Goal: Task Accomplishment & Management: Manage account settings

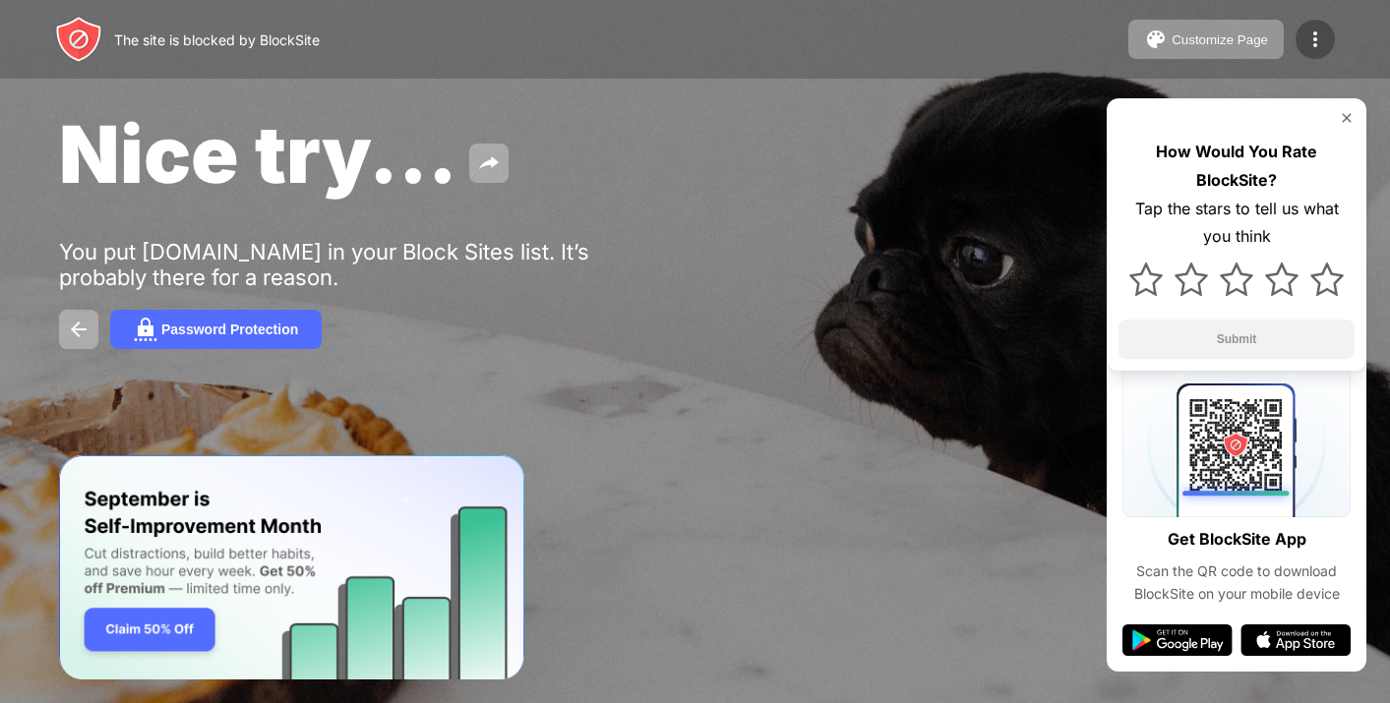
click at [1312, 36] on img at bounding box center [1315, 40] width 24 height 24
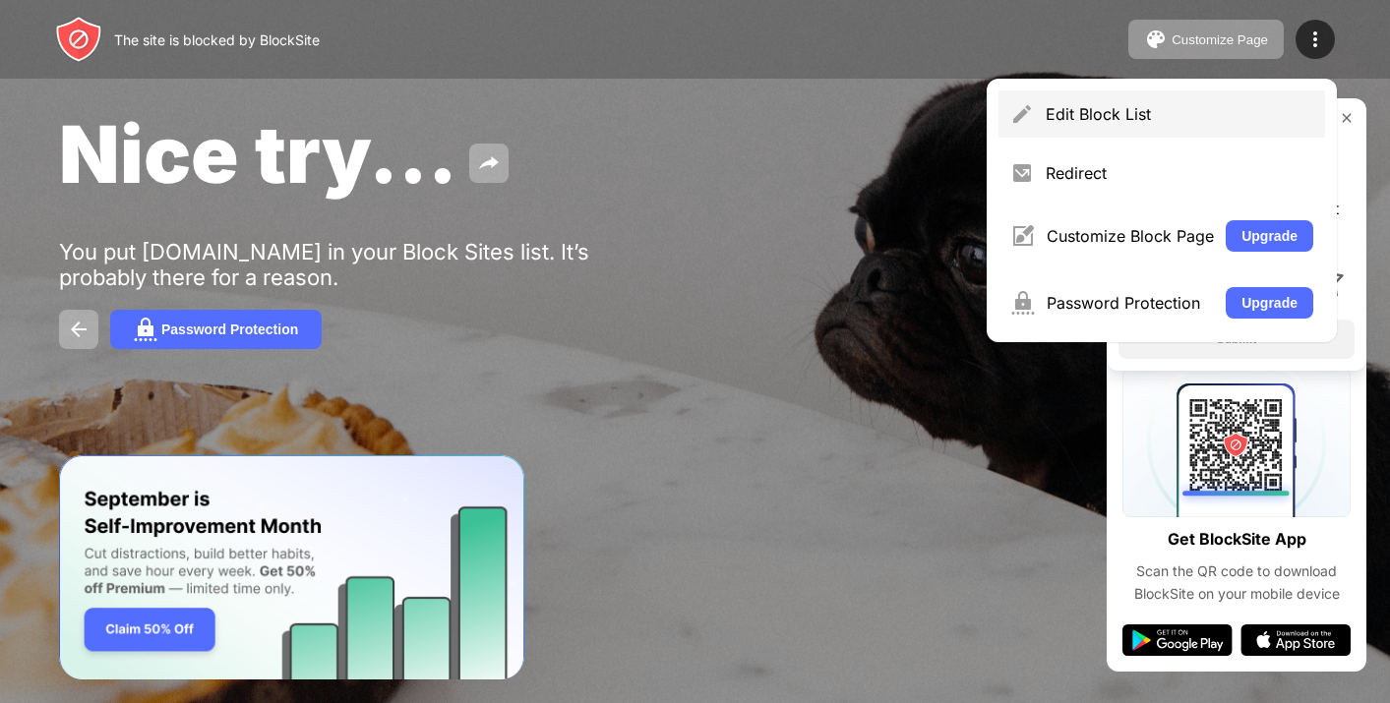
click at [1084, 120] on div "Edit Block List" at bounding box center [1180, 114] width 268 height 20
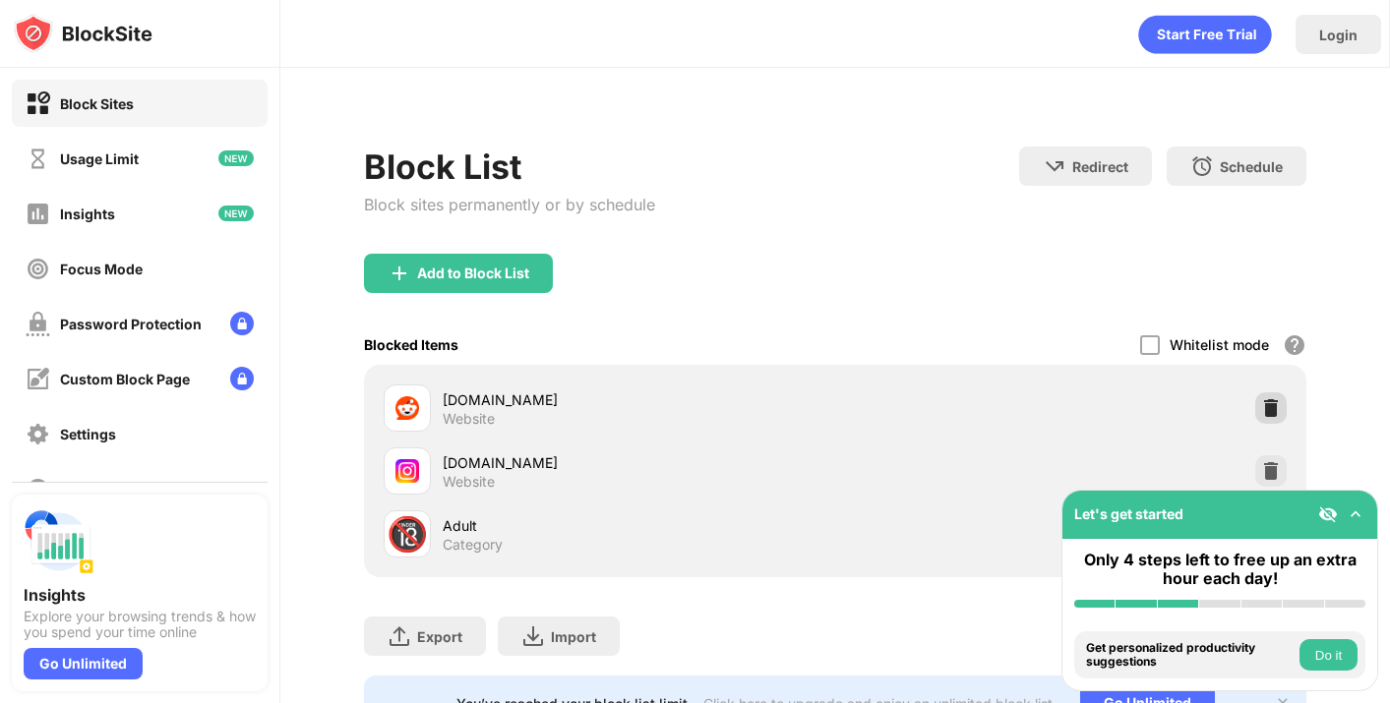
click at [1271, 405] on img at bounding box center [1271, 408] width 20 height 20
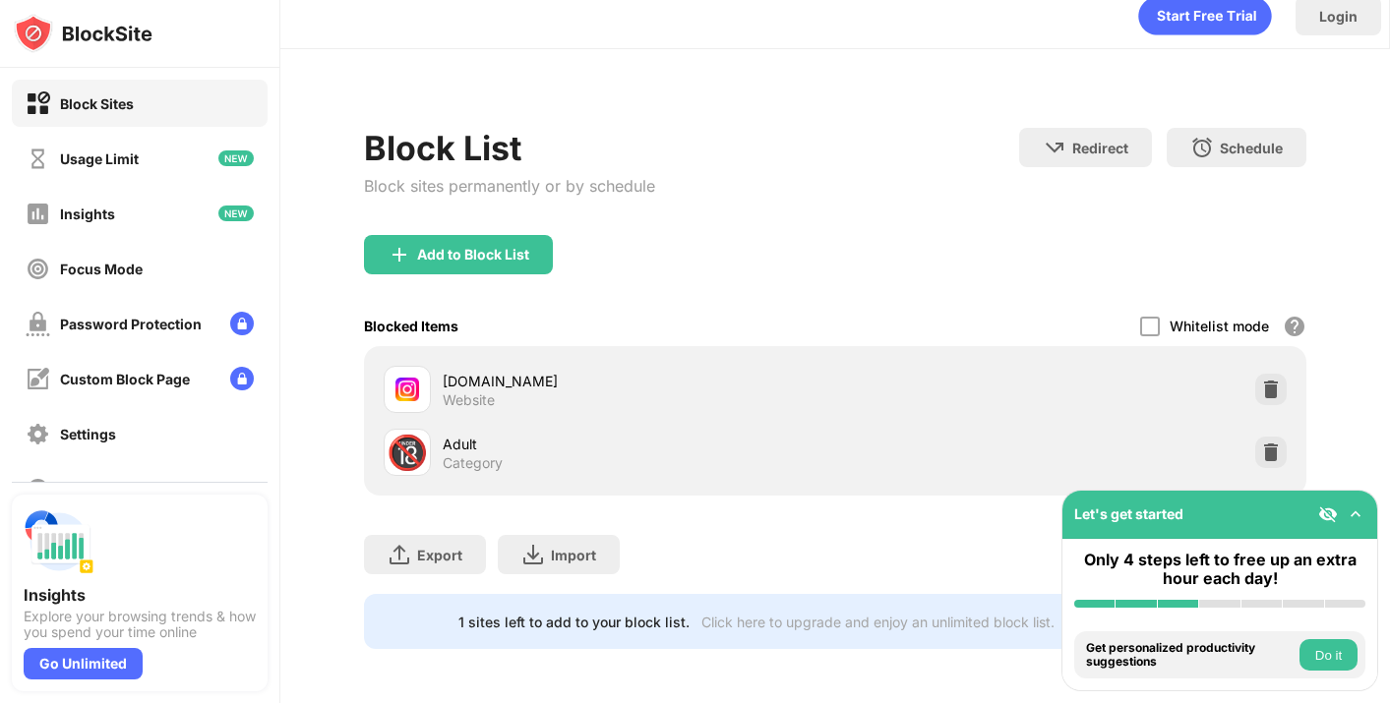
scroll to position [8, 0]
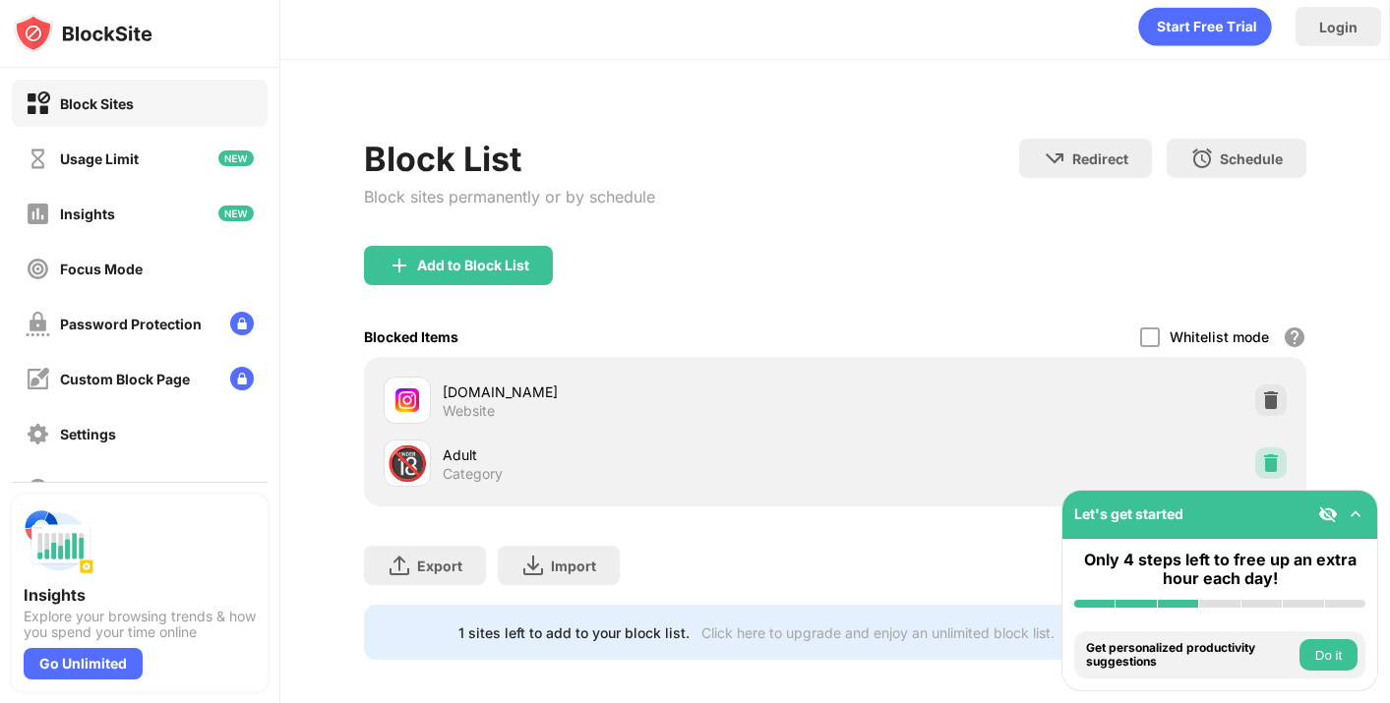
click at [1274, 471] on img at bounding box center [1271, 463] width 20 height 20
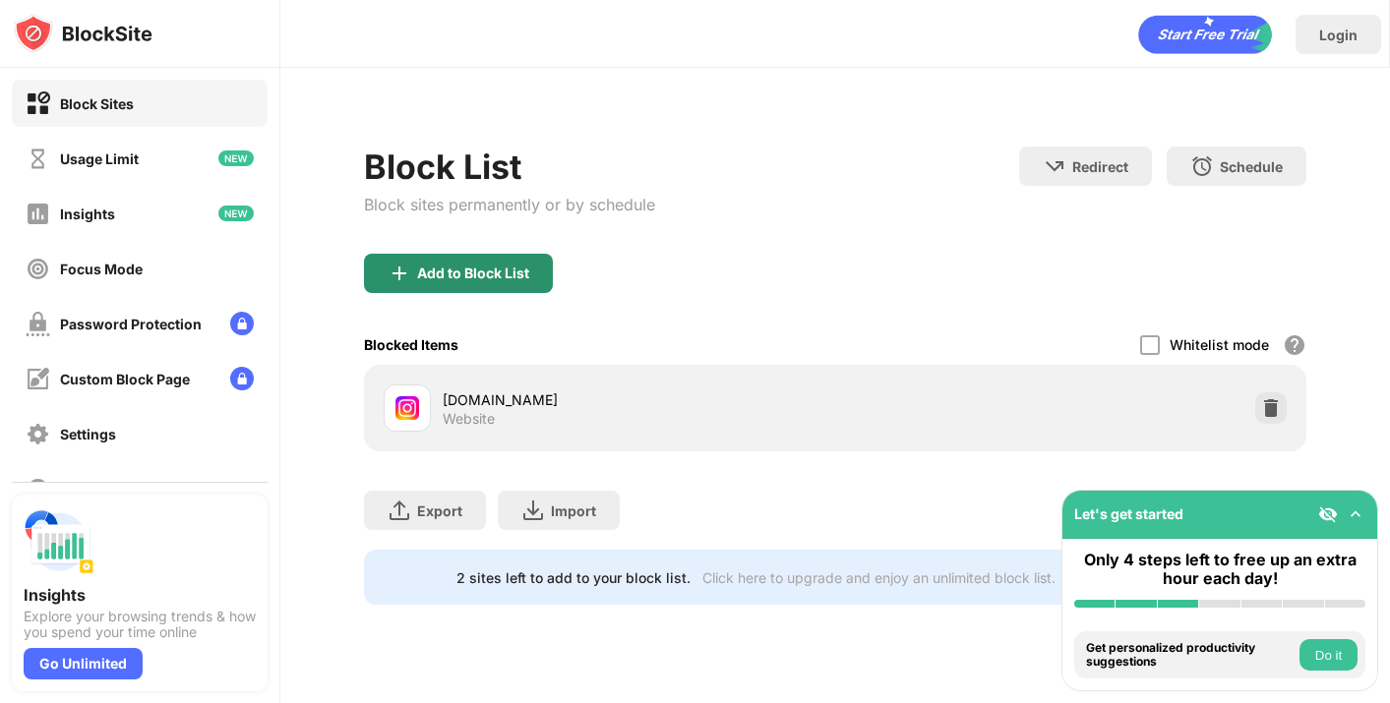
click at [480, 262] on div "Add to Block List" at bounding box center [458, 273] width 189 height 39
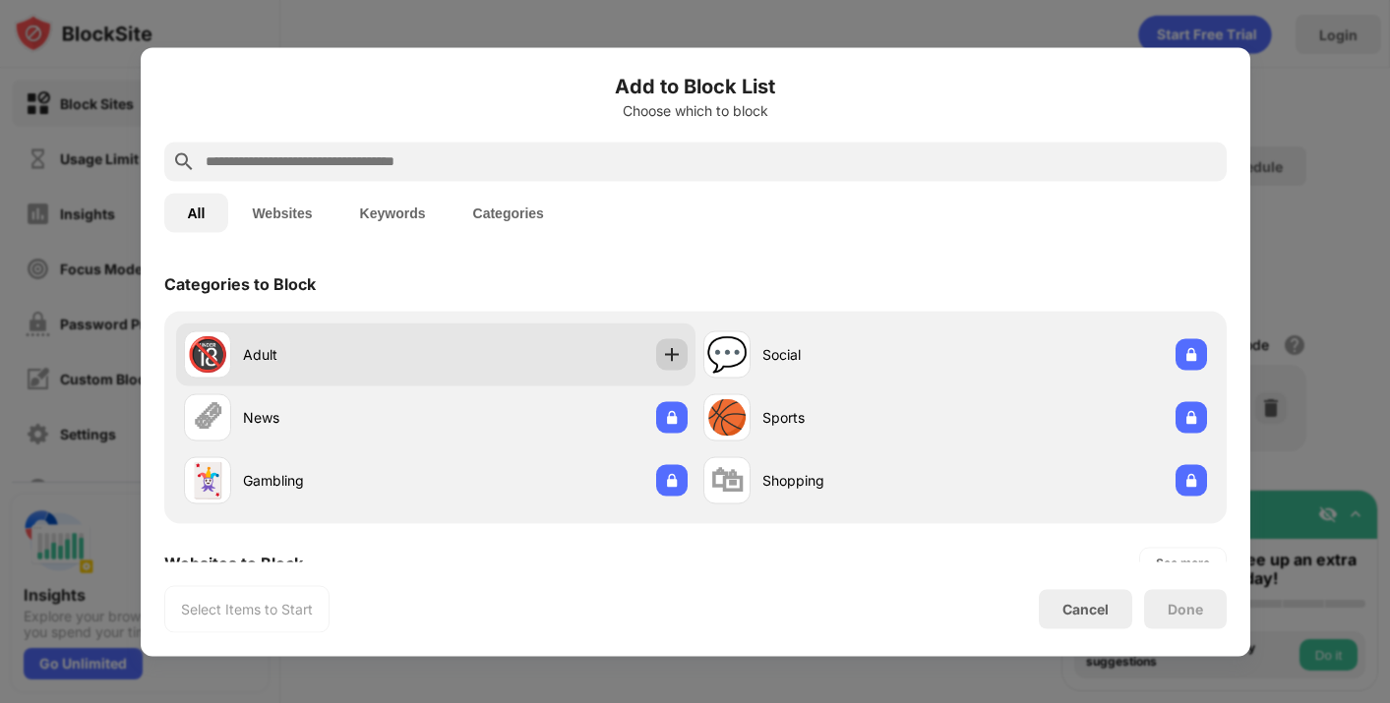
click at [675, 358] on img at bounding box center [672, 354] width 20 height 20
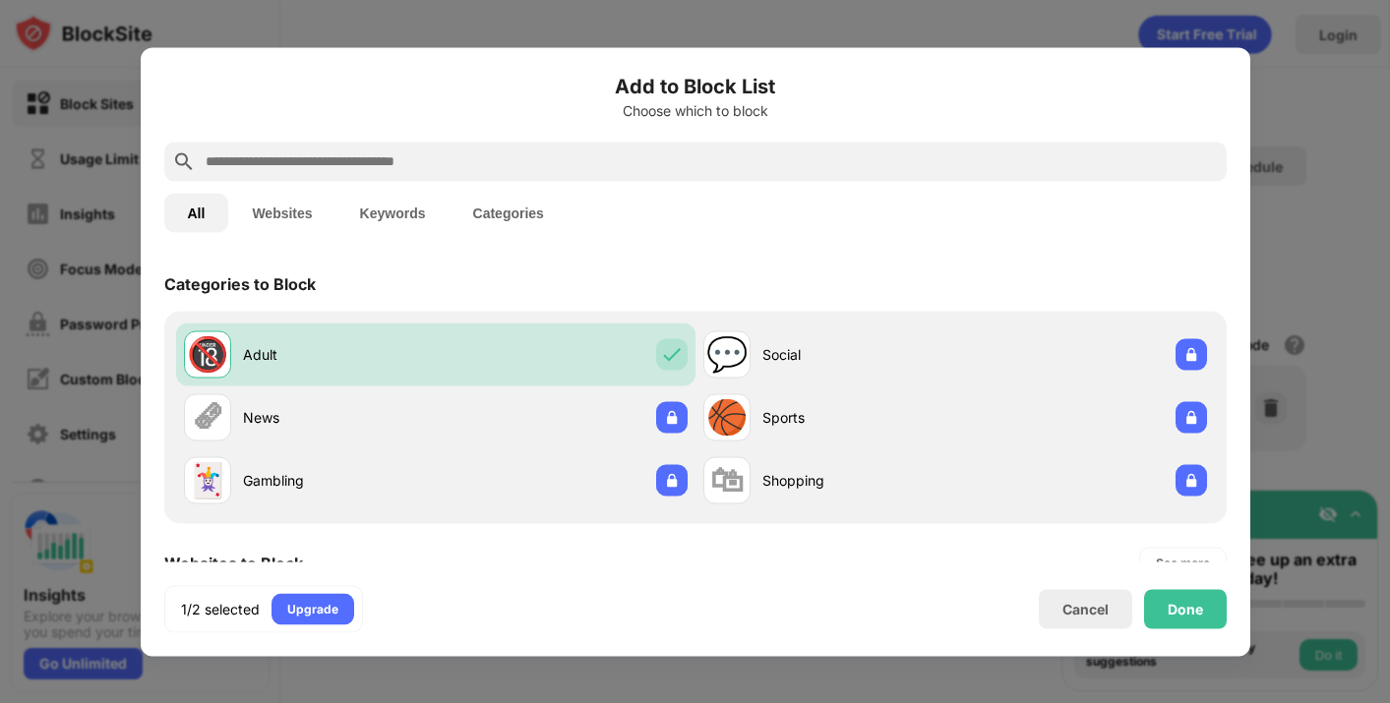
click at [521, 182] on div "All Websites Keywords Categories" at bounding box center [695, 212] width 1062 height 63
click at [512, 162] on input "text" at bounding box center [711, 162] width 1015 height 24
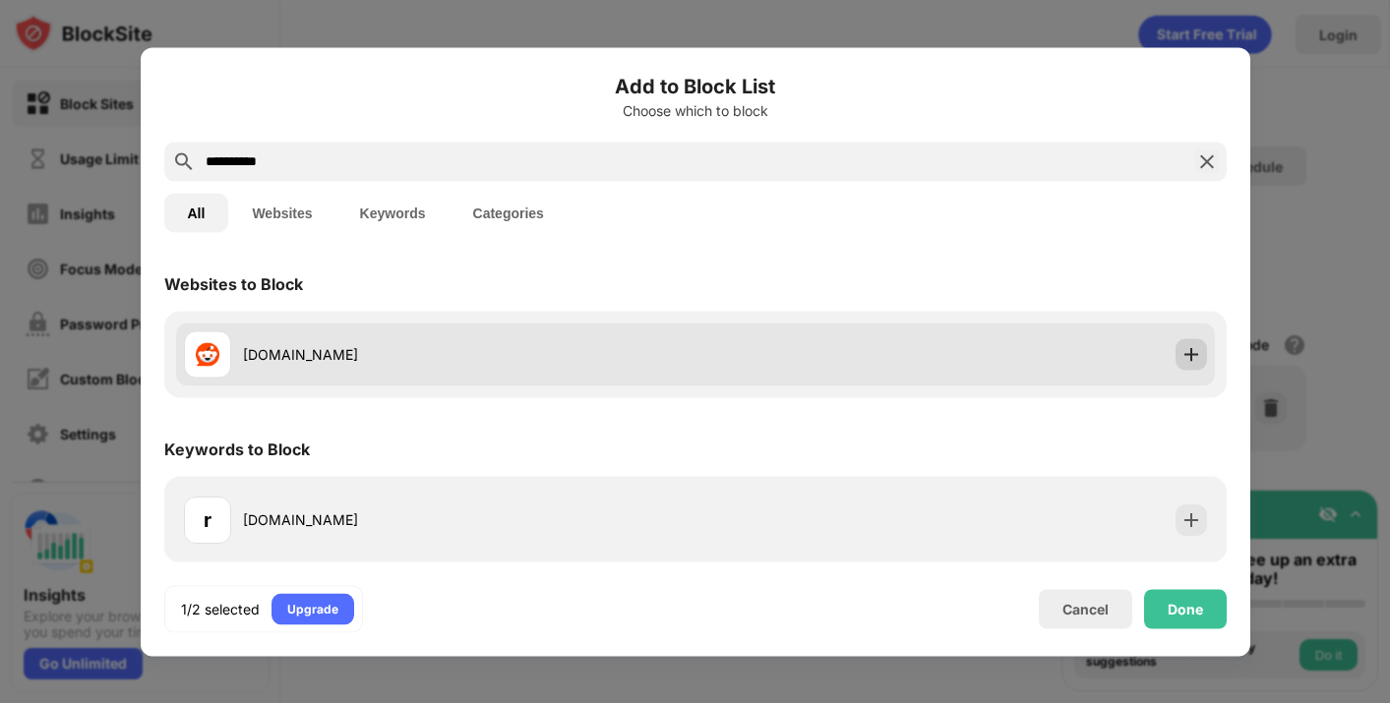
type input "**********"
click at [1192, 351] on img at bounding box center [1191, 354] width 20 height 20
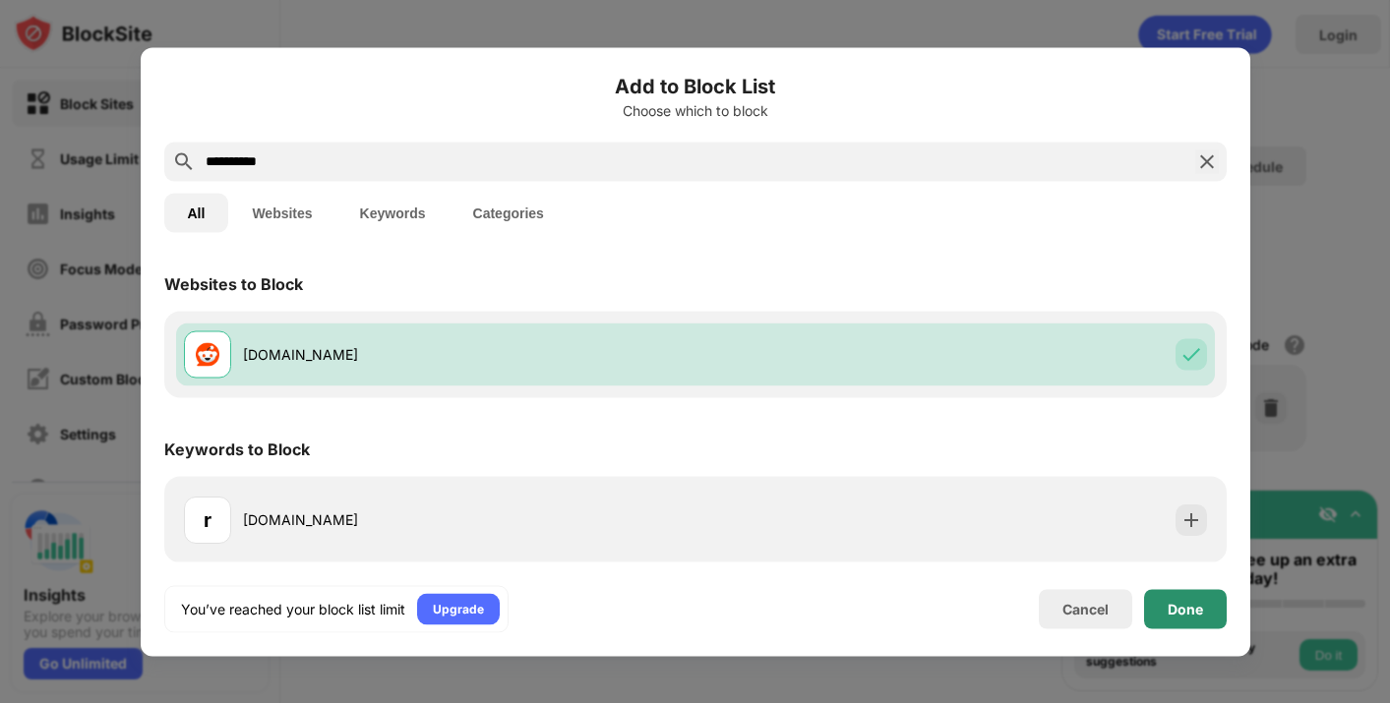
click at [1166, 620] on div "Done" at bounding box center [1185, 608] width 83 height 39
